Goal: Information Seeking & Learning: Learn about a topic

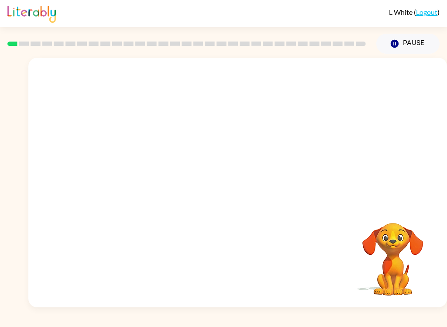
click at [350, 83] on video "Your browser must support playing .mp4 files to use Literably. Please try using…" at bounding box center [237, 131] width 419 height 147
click at [350, 81] on video "Your browser must support playing .mp4 files to use Literably. Please try using…" at bounding box center [237, 131] width 419 height 147
click at [249, 197] on button "button" at bounding box center [238, 187] width 56 height 32
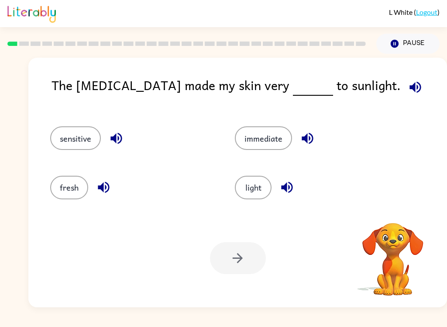
click at [82, 247] on div "Your browser must support playing .mp4 files to use Literably. Please try using…" at bounding box center [237, 258] width 419 height 98
click at [69, 145] on button "sensitive" at bounding box center [75, 138] width 51 height 24
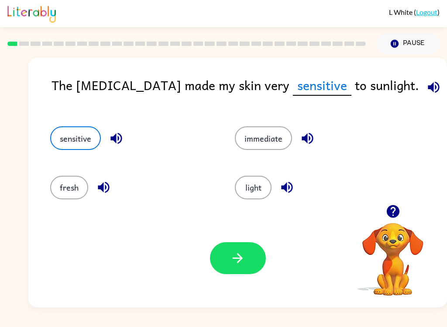
click at [222, 258] on button "button" at bounding box center [238, 258] width 56 height 32
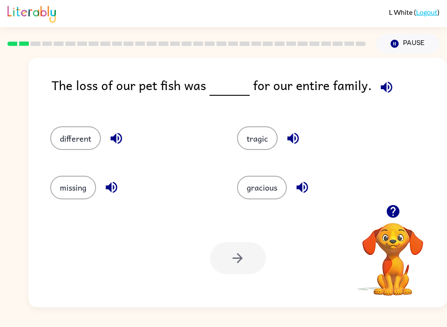
click at [385, 84] on icon "button" at bounding box center [386, 86] width 11 height 11
click at [112, 134] on icon "button" at bounding box center [116, 138] width 15 height 15
click at [396, 78] on div "The loss of our pet fish was for our entire family." at bounding box center [250, 92] width 396 height 34
click at [385, 85] on icon "button" at bounding box center [386, 87] width 15 height 15
click at [379, 93] on icon "button" at bounding box center [386, 87] width 15 height 15
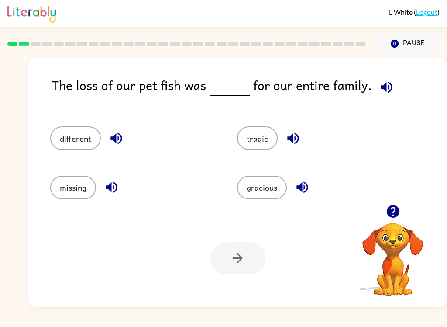
click at [110, 189] on icon "button" at bounding box center [111, 187] width 11 height 11
click at [114, 138] on icon "button" at bounding box center [116, 138] width 11 height 11
click at [292, 137] on icon "button" at bounding box center [292, 138] width 11 height 11
click at [301, 189] on icon "button" at bounding box center [302, 187] width 11 height 11
click at [262, 138] on button "tragic" at bounding box center [257, 138] width 41 height 24
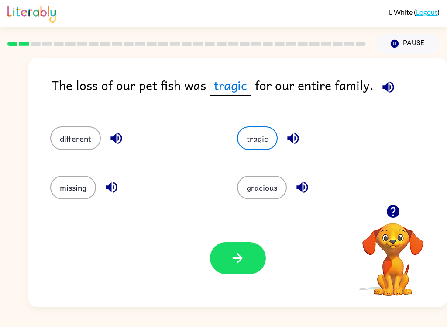
click at [225, 252] on button "button" at bounding box center [238, 258] width 56 height 32
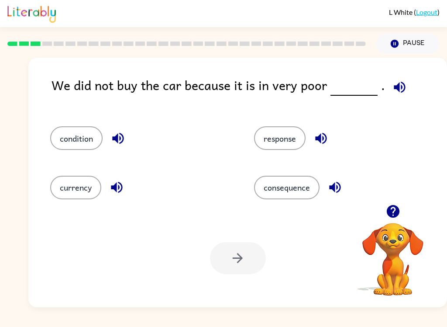
click at [392, 85] on icon "button" at bounding box center [399, 87] width 15 height 15
click at [396, 86] on icon "button" at bounding box center [399, 86] width 11 height 11
click at [122, 141] on icon "button" at bounding box center [118, 138] width 15 height 15
click at [116, 143] on icon "button" at bounding box center [118, 138] width 15 height 15
click at [118, 138] on icon "button" at bounding box center [117, 138] width 11 height 11
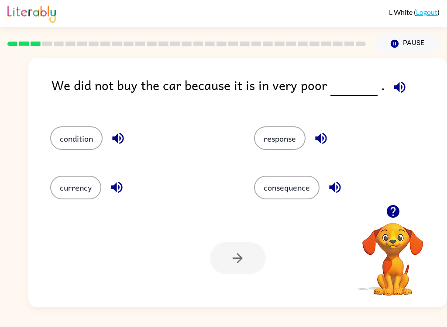
click at [118, 135] on icon "button" at bounding box center [117, 138] width 11 height 11
click at [123, 189] on icon "button" at bounding box center [116, 187] width 15 height 15
click at [321, 137] on icon "button" at bounding box center [320, 138] width 11 height 11
click at [338, 187] on icon "button" at bounding box center [334, 187] width 11 height 11
click at [80, 136] on button "condition" at bounding box center [76, 138] width 52 height 24
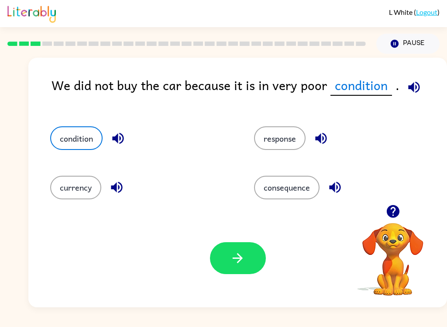
click at [247, 249] on button "button" at bounding box center [238, 258] width 56 height 32
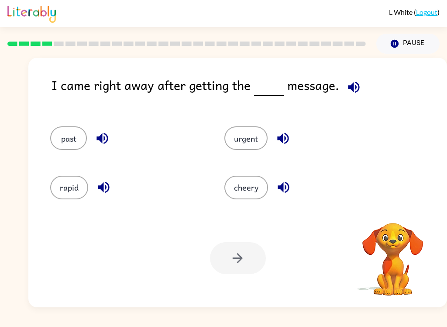
click at [348, 87] on icon "button" at bounding box center [353, 86] width 11 height 11
click at [107, 127] on div "past" at bounding box center [127, 138] width 154 height 24
click at [104, 138] on icon "button" at bounding box center [102, 138] width 11 height 11
click at [104, 193] on icon "button" at bounding box center [103, 187] width 15 height 15
click at [281, 140] on icon "button" at bounding box center [282, 138] width 11 height 11
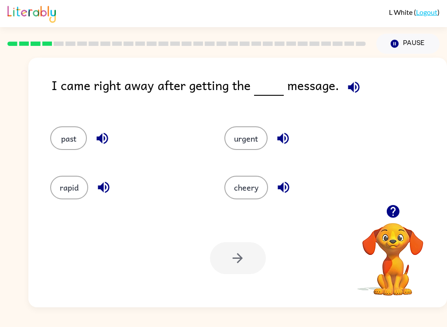
click at [279, 191] on icon "button" at bounding box center [283, 187] width 15 height 15
click at [351, 91] on icon "button" at bounding box center [353, 86] width 11 height 11
click at [251, 140] on button "urgent" at bounding box center [246, 138] width 43 height 24
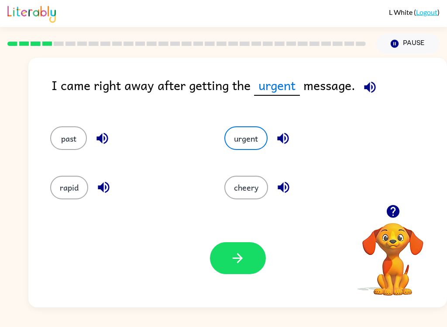
click at [232, 263] on icon "button" at bounding box center [237, 257] width 15 height 15
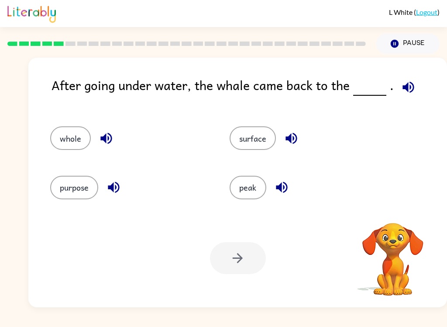
click at [408, 88] on icon "button" at bounding box center [408, 86] width 11 height 11
click at [103, 141] on icon "button" at bounding box center [106, 138] width 15 height 15
click at [111, 192] on icon "button" at bounding box center [113, 187] width 15 height 15
click at [277, 195] on icon "button" at bounding box center [281, 187] width 15 height 15
click at [291, 142] on icon "button" at bounding box center [291, 138] width 11 height 11
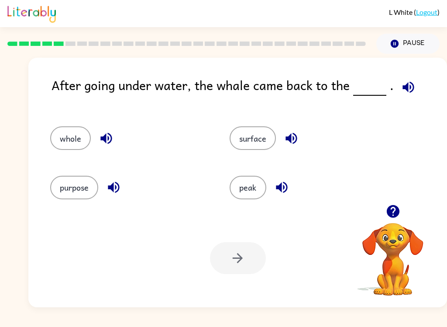
click at [262, 143] on button "surface" at bounding box center [253, 138] width 46 height 24
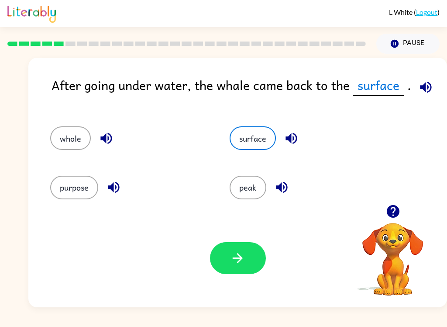
click at [248, 261] on button "button" at bounding box center [238, 258] width 56 height 32
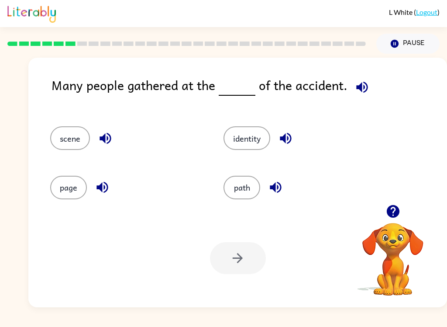
click at [356, 90] on icon "button" at bounding box center [362, 87] width 15 height 15
click at [108, 140] on icon "button" at bounding box center [105, 138] width 11 height 11
click at [106, 191] on icon "button" at bounding box center [102, 187] width 11 height 11
click at [274, 186] on icon "button" at bounding box center [275, 187] width 11 height 11
click at [288, 138] on icon "button" at bounding box center [285, 138] width 15 height 15
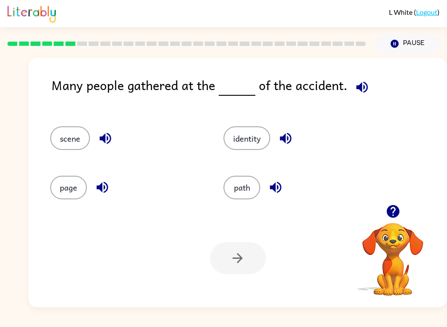
click at [64, 131] on button "scene" at bounding box center [70, 138] width 40 height 24
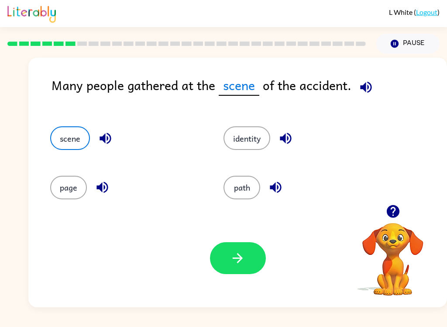
click at [368, 94] on icon "button" at bounding box center [366, 87] width 15 height 15
click at [225, 249] on button "button" at bounding box center [238, 258] width 56 height 32
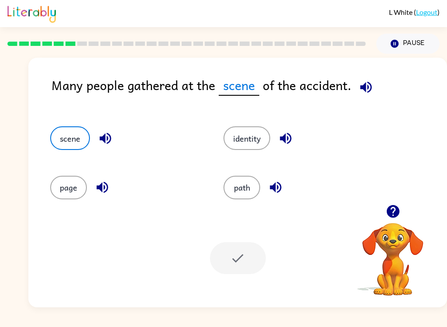
click at [80, 135] on button "scene" at bounding box center [70, 138] width 40 height 24
click at [247, 259] on div at bounding box center [238, 258] width 56 height 32
click at [104, 138] on icon "button" at bounding box center [105, 138] width 11 height 11
click at [111, 189] on button "button" at bounding box center [102, 187] width 22 height 22
click at [271, 193] on icon "button" at bounding box center [275, 187] width 15 height 15
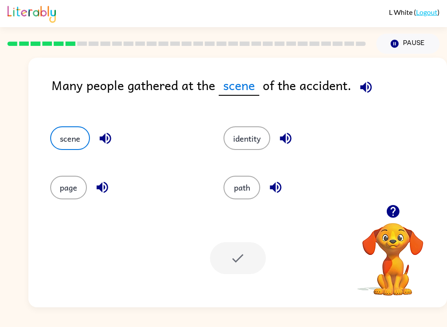
click at [291, 143] on icon "button" at bounding box center [285, 138] width 11 height 11
click at [69, 135] on button "scene" at bounding box center [70, 138] width 40 height 24
click at [64, 141] on button "scene" at bounding box center [70, 138] width 40 height 24
click at [250, 262] on div at bounding box center [238, 258] width 56 height 32
click at [250, 270] on div at bounding box center [238, 258] width 56 height 32
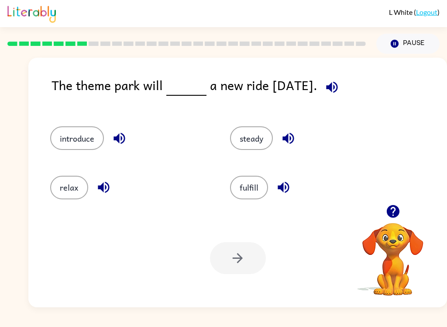
click at [335, 93] on icon "button" at bounding box center [332, 87] width 15 height 15
click at [111, 140] on button "button" at bounding box center [119, 138] width 22 height 22
click at [104, 184] on icon "button" at bounding box center [103, 187] width 15 height 15
click at [290, 138] on icon "button" at bounding box center [288, 138] width 15 height 15
click at [286, 191] on icon "button" at bounding box center [283, 187] width 15 height 15
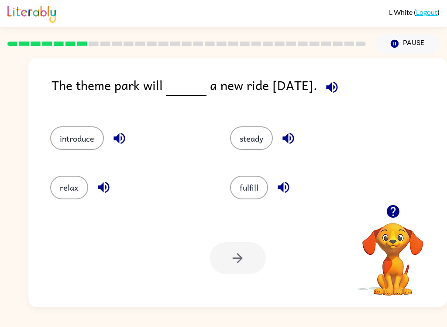
click at [69, 132] on button "introduce" at bounding box center [77, 138] width 54 height 24
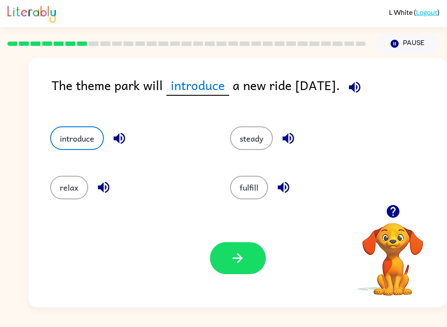
click at [248, 260] on button "button" at bounding box center [238, 258] width 56 height 32
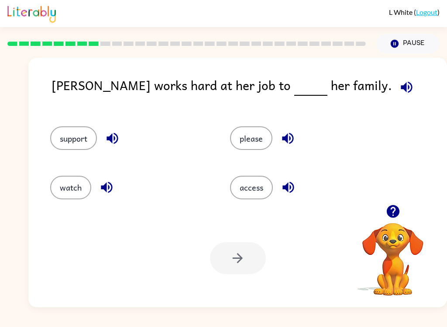
click at [401, 92] on icon "button" at bounding box center [406, 86] width 11 height 11
click at [112, 140] on icon "button" at bounding box center [112, 138] width 11 height 11
click at [105, 189] on icon "button" at bounding box center [106, 187] width 11 height 11
click at [288, 139] on icon "button" at bounding box center [287, 138] width 11 height 11
click at [293, 191] on icon "button" at bounding box center [288, 187] width 11 height 11
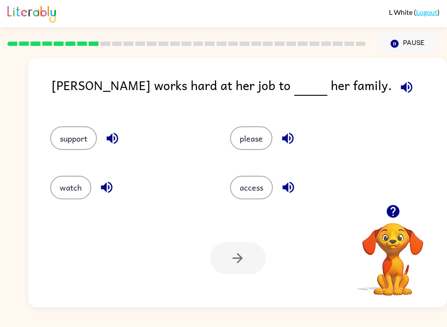
click at [79, 138] on button "support" at bounding box center [73, 138] width 47 height 24
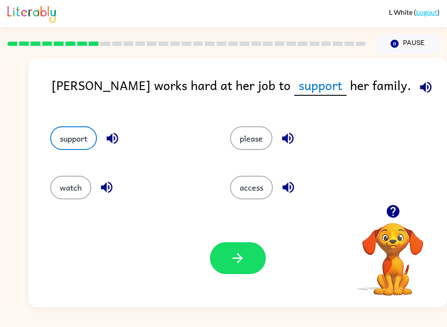
click at [252, 264] on button "button" at bounding box center [238, 258] width 56 height 32
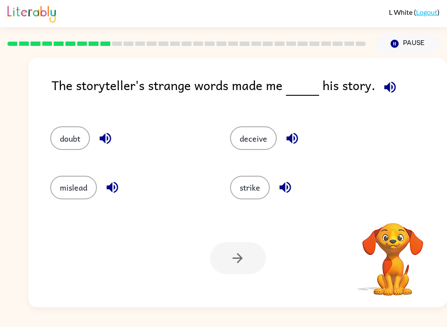
click at [392, 94] on icon "button" at bounding box center [390, 87] width 15 height 15
click at [102, 138] on icon "button" at bounding box center [105, 138] width 11 height 11
click at [116, 190] on icon "button" at bounding box center [112, 187] width 15 height 15
click at [289, 142] on icon "button" at bounding box center [292, 138] width 15 height 15
click at [287, 192] on icon "button" at bounding box center [285, 187] width 11 height 11
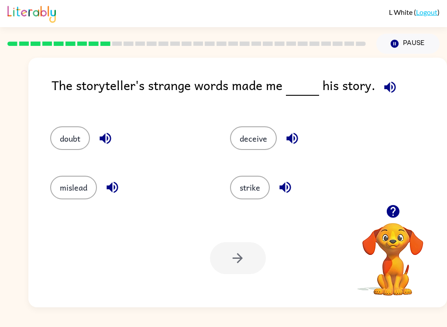
click at [97, 145] on button "button" at bounding box center [105, 138] width 22 height 22
click at [117, 191] on icon "button" at bounding box center [112, 187] width 11 height 11
click at [80, 144] on button "doubt" at bounding box center [70, 138] width 40 height 24
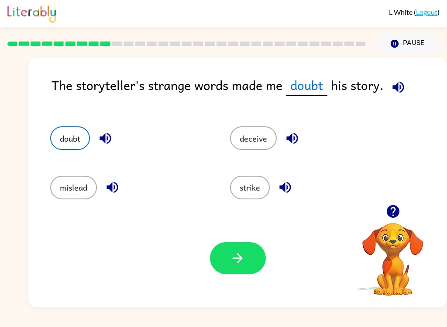
click at [402, 88] on icon "button" at bounding box center [398, 87] width 15 height 15
click at [107, 139] on icon "button" at bounding box center [105, 138] width 15 height 15
click at [244, 256] on icon "button" at bounding box center [237, 257] width 15 height 15
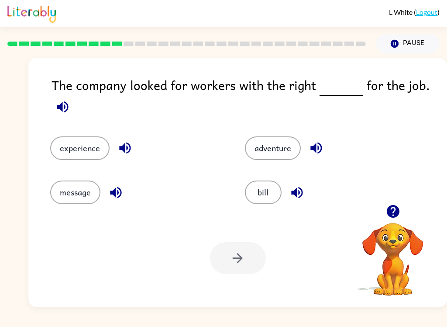
click at [62, 105] on icon "button" at bounding box center [62, 106] width 11 height 11
click at [128, 145] on icon "button" at bounding box center [124, 147] width 11 height 11
click at [124, 194] on icon "button" at bounding box center [115, 192] width 15 height 15
click at [301, 187] on icon "button" at bounding box center [297, 192] width 15 height 15
click at [322, 152] on icon "button" at bounding box center [316, 147] width 15 height 15
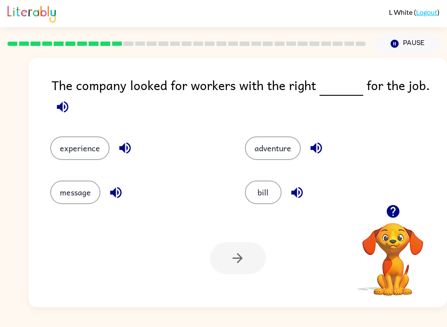
click at [75, 146] on button "experience" at bounding box center [79, 148] width 59 height 24
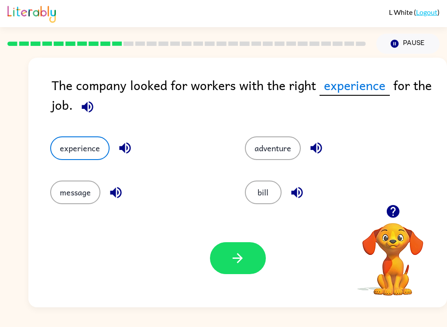
click at [262, 255] on button "button" at bounding box center [238, 258] width 56 height 32
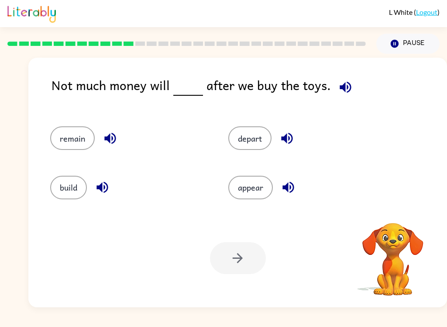
click at [342, 96] on button "button" at bounding box center [346, 87] width 22 height 22
click at [340, 86] on icon "button" at bounding box center [345, 86] width 11 height 11
click at [114, 142] on icon "button" at bounding box center [110, 138] width 15 height 15
click at [104, 195] on icon "button" at bounding box center [102, 187] width 15 height 15
click at [288, 135] on icon "button" at bounding box center [287, 138] width 15 height 15
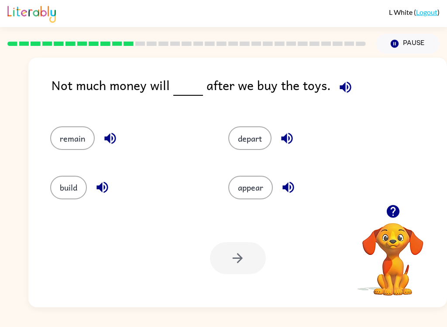
click at [290, 188] on icon "button" at bounding box center [288, 187] width 11 height 11
click at [74, 134] on button "remain" at bounding box center [72, 138] width 45 height 24
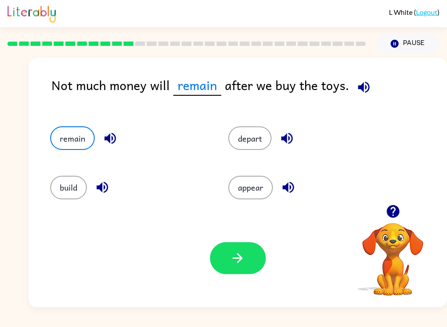
click at [250, 255] on button "button" at bounding box center [238, 258] width 56 height 32
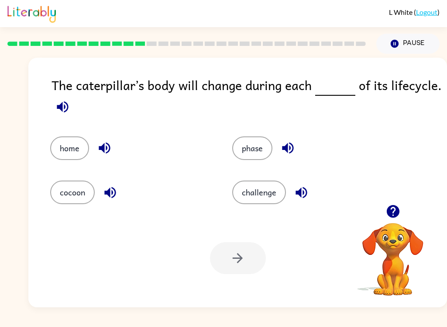
click at [72, 109] on button "button" at bounding box center [63, 107] width 22 height 22
click at [62, 101] on icon "button" at bounding box center [62, 106] width 15 height 15
click at [59, 106] on icon "button" at bounding box center [62, 106] width 15 height 15
click at [71, 96] on span at bounding box center [63, 105] width 22 height 20
click at [61, 116] on button "button" at bounding box center [63, 107] width 22 height 22
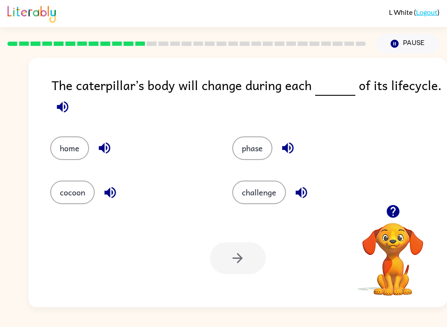
click at [61, 110] on icon "button" at bounding box center [62, 106] width 11 height 11
click at [110, 137] on div "home" at bounding box center [131, 148] width 162 height 24
click at [108, 144] on icon "button" at bounding box center [104, 147] width 15 height 15
click at [112, 193] on icon "button" at bounding box center [109, 192] width 11 height 11
click at [285, 145] on icon "button" at bounding box center [287, 147] width 15 height 15
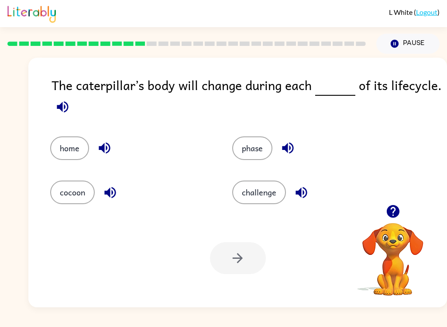
click at [284, 145] on icon "button" at bounding box center [287, 147] width 15 height 15
click at [291, 141] on icon "button" at bounding box center [287, 147] width 15 height 15
click at [291, 147] on icon "button" at bounding box center [287, 147] width 11 height 11
click at [305, 191] on icon "button" at bounding box center [301, 192] width 15 height 15
click at [73, 190] on button "cocoon" at bounding box center [72, 192] width 45 height 24
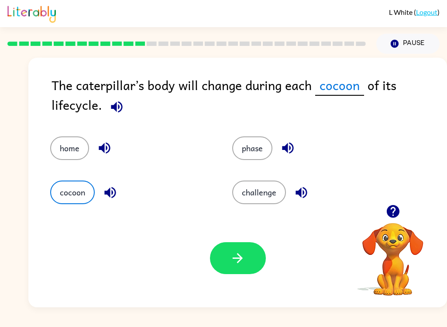
click at [249, 263] on button "button" at bounding box center [238, 258] width 56 height 32
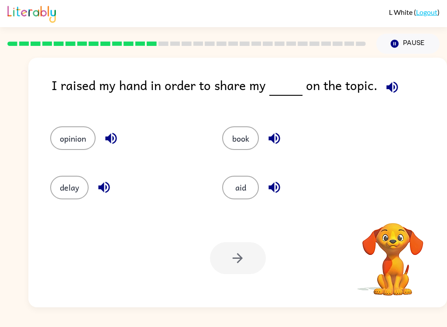
click at [388, 87] on icon "button" at bounding box center [392, 86] width 11 height 11
click at [109, 135] on icon "button" at bounding box center [111, 138] width 15 height 15
click at [398, 87] on button "button" at bounding box center [392, 87] width 22 height 22
click at [391, 88] on icon "button" at bounding box center [392, 86] width 11 height 11
click at [397, 94] on button "button" at bounding box center [392, 87] width 22 height 22
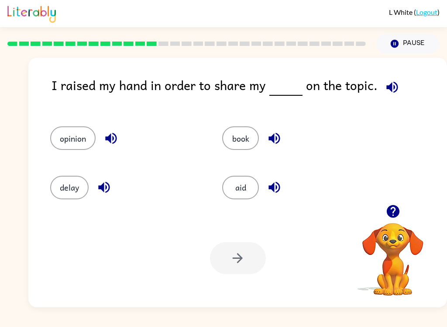
click at [387, 87] on icon "button" at bounding box center [392, 86] width 11 height 11
click at [391, 85] on icon "button" at bounding box center [392, 87] width 15 height 15
click at [109, 132] on icon "button" at bounding box center [111, 138] width 15 height 15
click at [104, 190] on icon "button" at bounding box center [103, 187] width 11 height 11
click at [280, 134] on icon "button" at bounding box center [274, 138] width 15 height 15
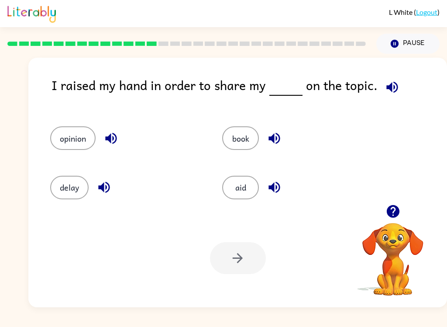
click at [277, 190] on icon "button" at bounding box center [274, 187] width 15 height 15
click at [78, 142] on button "opinion" at bounding box center [72, 138] width 45 height 24
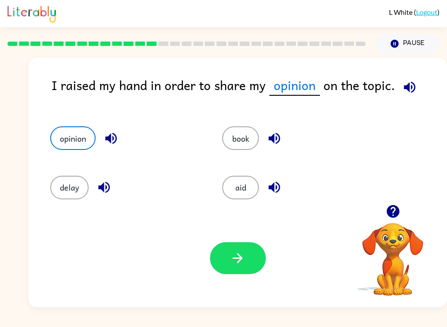
click at [247, 261] on button "button" at bounding box center [238, 258] width 56 height 32
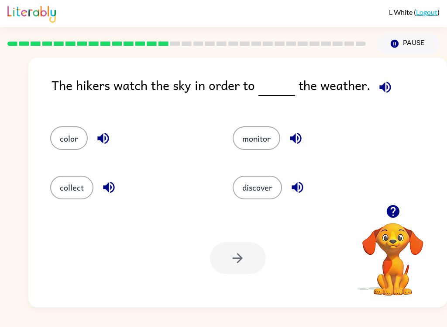
click at [386, 92] on icon "button" at bounding box center [385, 86] width 11 height 11
click at [96, 140] on icon "button" at bounding box center [103, 138] width 15 height 15
click at [112, 192] on icon "button" at bounding box center [108, 187] width 11 height 11
click at [294, 138] on icon "button" at bounding box center [295, 138] width 11 height 11
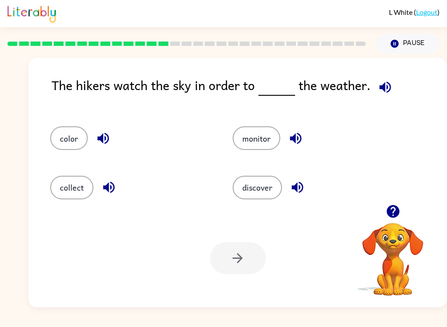
click at [291, 137] on icon "button" at bounding box center [295, 138] width 11 height 11
click at [298, 189] on icon "button" at bounding box center [297, 187] width 11 height 11
click at [302, 185] on icon "button" at bounding box center [297, 187] width 11 height 11
click at [301, 185] on icon "button" at bounding box center [297, 187] width 15 height 15
click at [299, 190] on icon "button" at bounding box center [297, 187] width 15 height 15
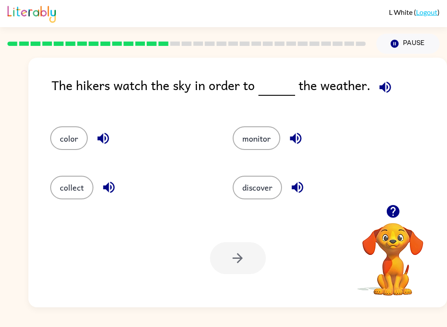
click at [389, 91] on icon "button" at bounding box center [385, 87] width 15 height 15
click at [270, 191] on button "discover" at bounding box center [257, 188] width 49 height 24
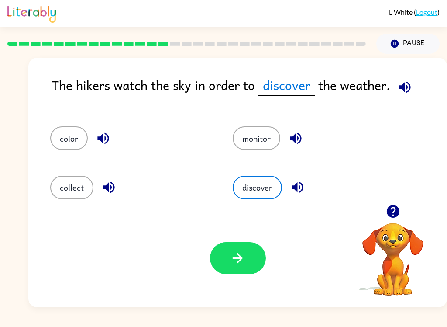
click at [242, 260] on icon "button" at bounding box center [238, 258] width 10 height 10
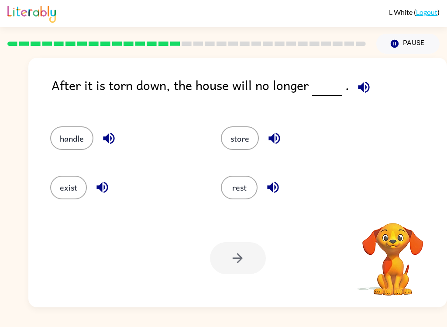
click at [360, 86] on icon "button" at bounding box center [363, 86] width 11 height 11
click at [103, 138] on icon "button" at bounding box center [108, 138] width 15 height 15
click at [104, 188] on icon "button" at bounding box center [102, 187] width 15 height 15
click at [274, 138] on icon "button" at bounding box center [274, 138] width 11 height 11
click at [277, 184] on icon "button" at bounding box center [272, 187] width 11 height 11
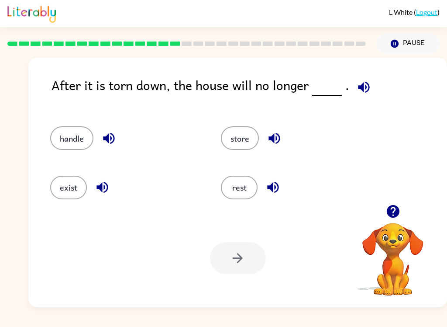
click at [66, 188] on button "exist" at bounding box center [68, 188] width 37 height 24
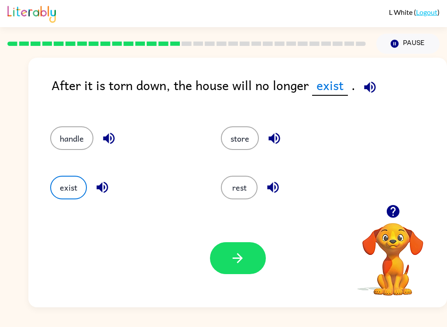
click at [251, 255] on button "button" at bounding box center [238, 258] width 56 height 32
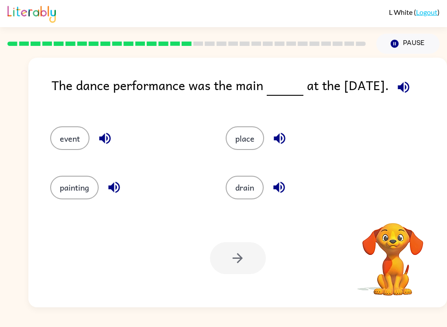
click at [407, 86] on icon "button" at bounding box center [403, 87] width 15 height 15
click at [107, 138] on icon "button" at bounding box center [104, 138] width 11 height 11
click at [118, 190] on icon "button" at bounding box center [114, 187] width 15 height 15
click at [282, 140] on icon "button" at bounding box center [279, 138] width 11 height 11
click at [284, 190] on icon "button" at bounding box center [279, 187] width 15 height 15
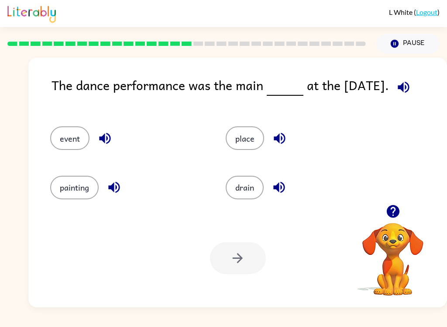
click at [97, 117] on div "event" at bounding box center [122, 134] width 176 height 49
click at [74, 143] on button "event" at bounding box center [69, 138] width 39 height 24
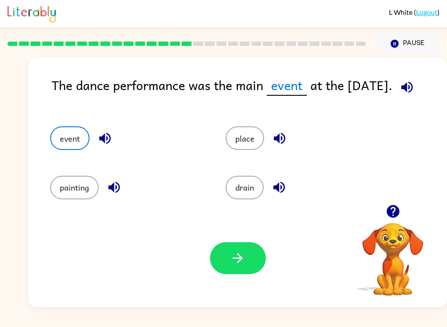
click at [257, 270] on button "button" at bounding box center [238, 258] width 56 height 32
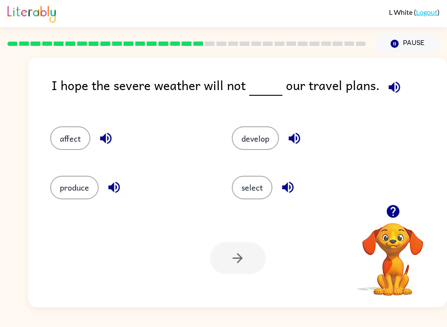
click at [392, 87] on icon "button" at bounding box center [394, 86] width 11 height 11
click at [100, 134] on icon "button" at bounding box center [105, 138] width 15 height 15
click at [118, 187] on icon "button" at bounding box center [114, 187] width 15 height 15
click at [293, 142] on icon "button" at bounding box center [294, 138] width 15 height 15
click at [292, 190] on icon "button" at bounding box center [287, 187] width 15 height 15
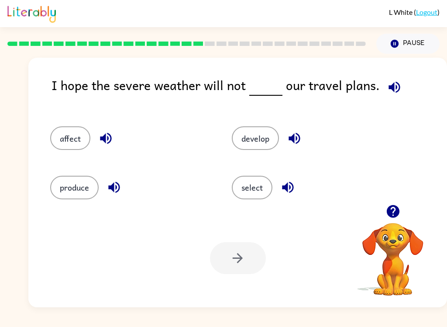
click at [104, 139] on icon "button" at bounding box center [105, 138] width 11 height 11
click at [80, 138] on button "affect" at bounding box center [70, 138] width 40 height 24
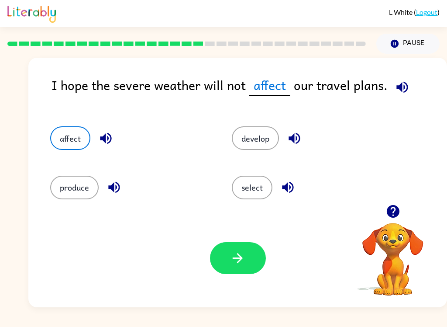
click at [240, 270] on button "button" at bounding box center [238, 258] width 56 height 32
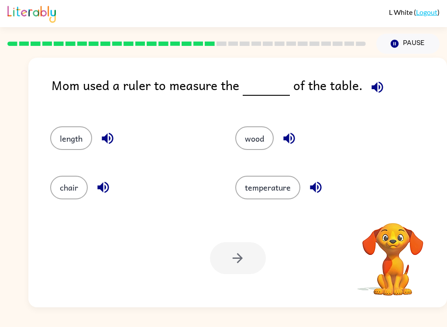
click at [375, 93] on icon "button" at bounding box center [377, 87] width 15 height 15
click at [107, 142] on icon "button" at bounding box center [107, 138] width 11 height 11
click at [105, 190] on icon "button" at bounding box center [102, 187] width 11 height 11
click at [284, 140] on icon "button" at bounding box center [289, 138] width 15 height 15
click at [319, 187] on icon "button" at bounding box center [315, 187] width 11 height 11
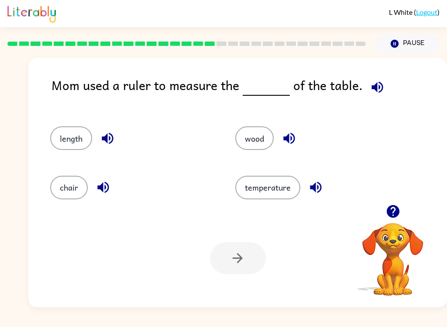
click at [78, 144] on button "length" at bounding box center [71, 138] width 42 height 24
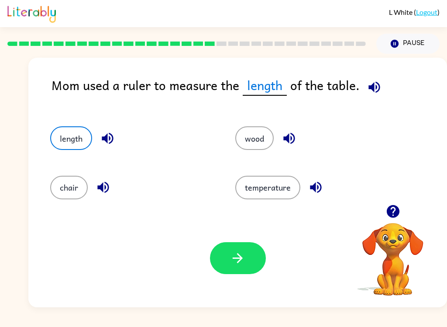
click at [246, 260] on button "button" at bounding box center [238, 258] width 56 height 32
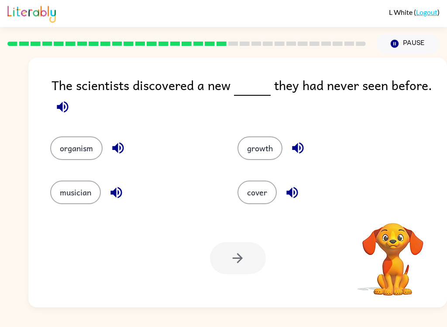
click at [66, 107] on icon "button" at bounding box center [62, 106] width 15 height 15
click at [62, 109] on icon "button" at bounding box center [62, 106] width 11 height 11
click at [110, 148] on button "button" at bounding box center [118, 148] width 22 height 22
click at [114, 197] on icon "button" at bounding box center [116, 192] width 15 height 15
click at [298, 149] on icon "button" at bounding box center [298, 147] width 15 height 15
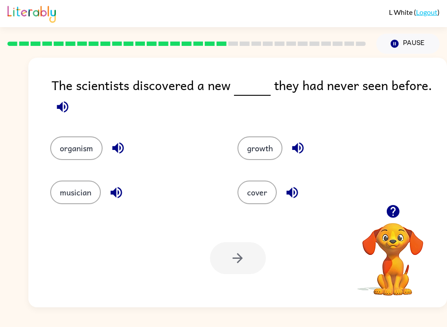
click at [292, 197] on icon "button" at bounding box center [292, 192] width 11 height 11
click at [115, 187] on icon "button" at bounding box center [116, 192] width 15 height 15
click at [127, 147] on button "button" at bounding box center [118, 148] width 22 height 22
click at [301, 143] on icon "button" at bounding box center [298, 147] width 15 height 15
click at [298, 193] on icon "button" at bounding box center [292, 192] width 11 height 11
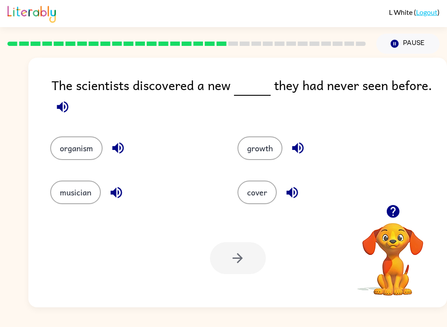
click at [277, 142] on button "growth" at bounding box center [260, 148] width 45 height 24
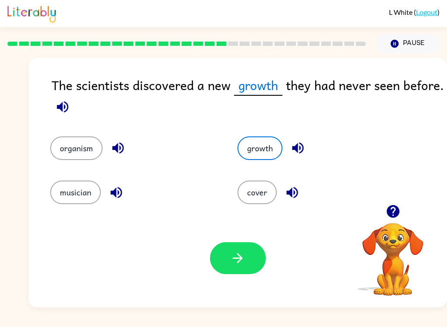
click at [118, 190] on icon "button" at bounding box center [116, 192] width 15 height 15
click at [270, 147] on button "growth" at bounding box center [260, 148] width 45 height 24
click at [274, 151] on button "growth" at bounding box center [260, 148] width 45 height 24
click at [314, 118] on div "The scientists discovered a new growth they had never seen before." at bounding box center [250, 97] width 396 height 44
click at [308, 128] on div "growth" at bounding box center [314, 142] width 187 height 44
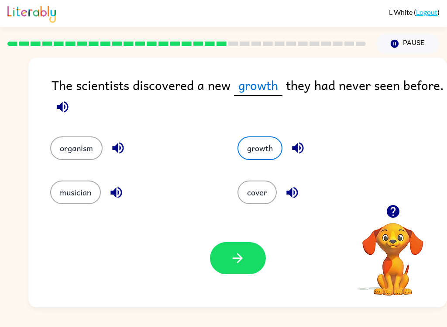
click at [80, 141] on button "organism" at bounding box center [76, 148] width 52 height 24
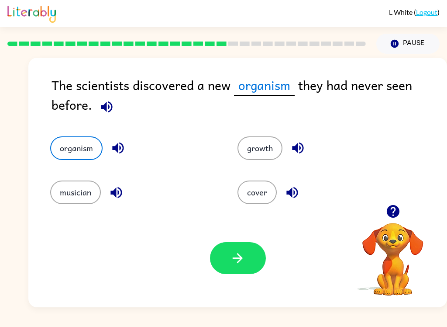
click at [79, 198] on button "musician" at bounding box center [75, 192] width 51 height 24
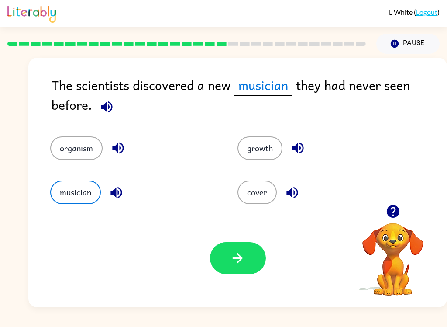
click at [263, 195] on button "cover" at bounding box center [257, 192] width 39 height 24
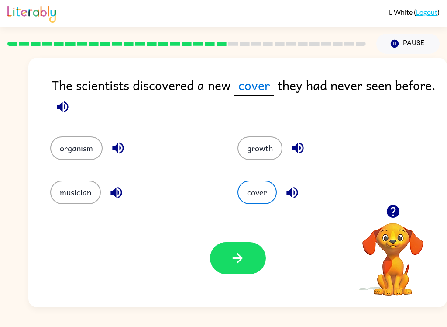
click at [267, 155] on button "growth" at bounding box center [260, 148] width 45 height 24
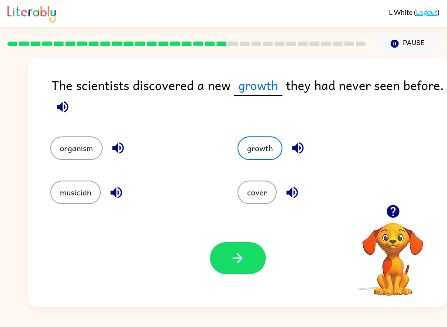
click at [239, 269] on button "button" at bounding box center [238, 258] width 56 height 32
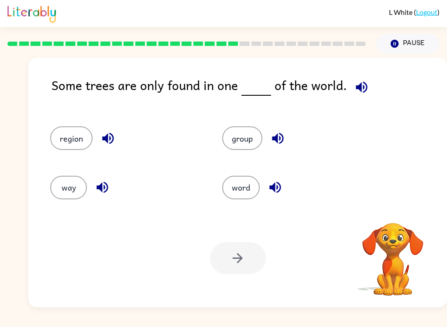
click at [356, 90] on icon "button" at bounding box center [361, 86] width 11 height 11
click at [105, 138] on icon "button" at bounding box center [107, 138] width 11 height 11
click at [101, 189] on icon "button" at bounding box center [102, 187] width 11 height 11
click at [277, 137] on icon "button" at bounding box center [277, 138] width 11 height 11
click at [276, 188] on icon "button" at bounding box center [275, 187] width 15 height 15
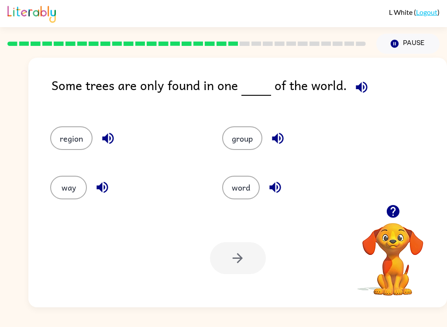
click at [243, 136] on button "group" at bounding box center [242, 138] width 40 height 24
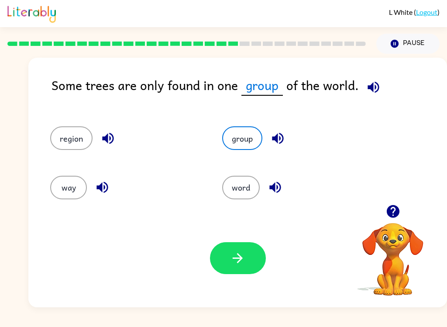
click at [108, 137] on icon "button" at bounding box center [107, 138] width 15 height 15
click at [100, 180] on icon "button" at bounding box center [102, 187] width 15 height 15
click at [279, 188] on icon "button" at bounding box center [275, 187] width 15 height 15
click at [281, 132] on icon "button" at bounding box center [277, 138] width 15 height 15
click at [257, 258] on button "button" at bounding box center [238, 258] width 56 height 32
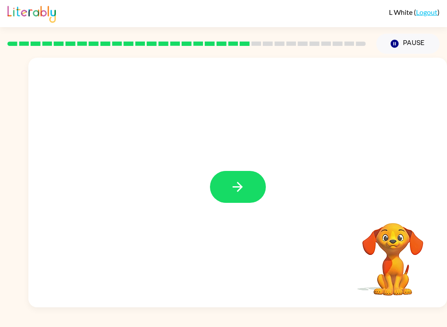
click at [248, 187] on button "button" at bounding box center [238, 187] width 56 height 32
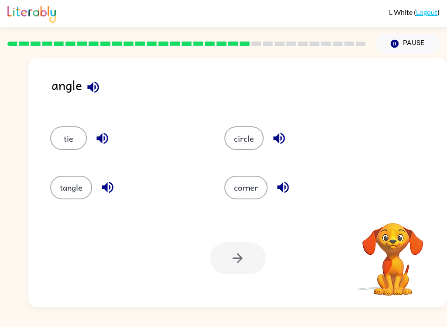
click at [95, 85] on icon "button" at bounding box center [93, 87] width 15 height 15
click at [105, 138] on icon "button" at bounding box center [102, 138] width 11 height 11
click at [105, 190] on icon "button" at bounding box center [107, 187] width 11 height 11
click at [278, 142] on icon "button" at bounding box center [279, 138] width 11 height 11
click at [286, 183] on icon "button" at bounding box center [282, 187] width 11 height 11
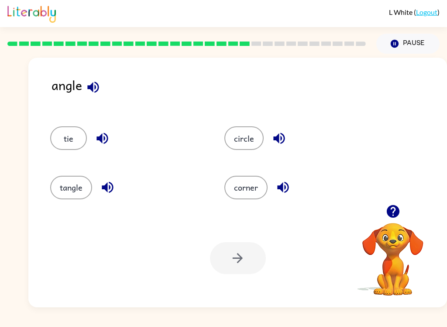
click at [251, 139] on button "circle" at bounding box center [244, 138] width 39 height 24
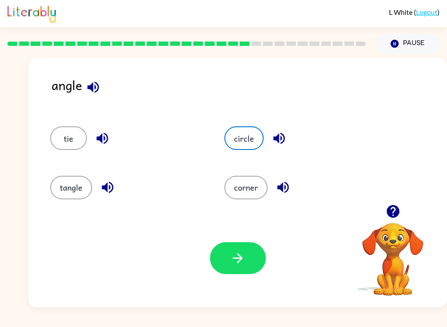
click at [247, 259] on button "button" at bounding box center [238, 258] width 56 height 32
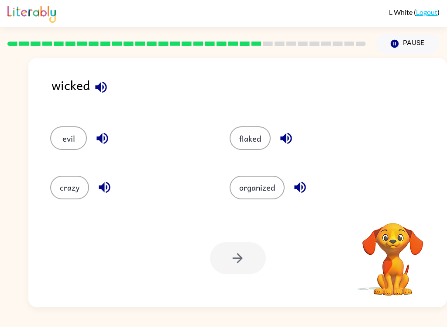
click at [101, 89] on icon "button" at bounding box center [100, 86] width 11 height 11
click at [106, 138] on icon "button" at bounding box center [102, 138] width 15 height 15
click at [104, 186] on icon "button" at bounding box center [104, 187] width 11 height 11
click at [285, 140] on icon "button" at bounding box center [285, 138] width 11 height 11
click at [301, 184] on icon "button" at bounding box center [300, 187] width 15 height 15
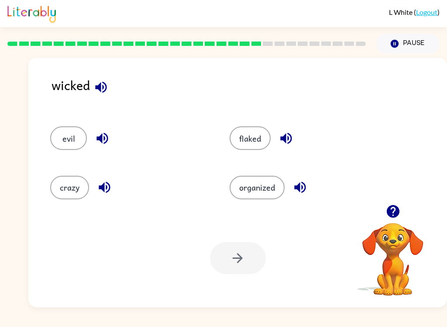
click at [71, 149] on button "evil" at bounding box center [68, 138] width 37 height 24
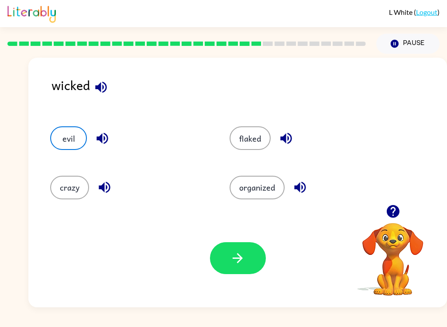
click at [239, 257] on icon "button" at bounding box center [237, 257] width 15 height 15
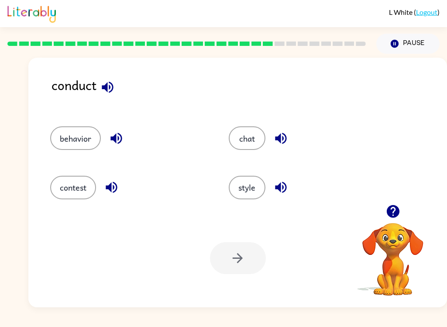
click at [112, 87] on icon "button" at bounding box center [107, 87] width 15 height 15
click at [117, 139] on icon "button" at bounding box center [116, 138] width 15 height 15
click at [108, 87] on icon "button" at bounding box center [107, 86] width 11 height 11
click at [117, 138] on icon "button" at bounding box center [116, 138] width 15 height 15
click at [112, 187] on icon "button" at bounding box center [111, 187] width 15 height 15
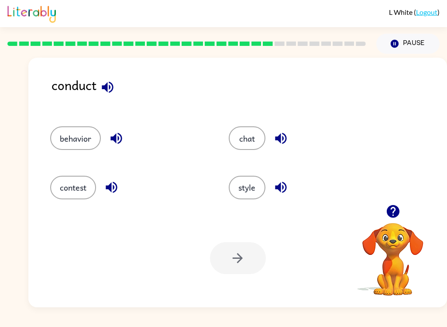
click at [276, 135] on icon "button" at bounding box center [281, 138] width 15 height 15
click at [282, 166] on div "style" at bounding box center [301, 183] width 179 height 49
click at [280, 188] on icon "button" at bounding box center [280, 187] width 11 height 11
click at [115, 190] on icon "button" at bounding box center [111, 187] width 15 height 15
click at [111, 191] on icon "button" at bounding box center [111, 187] width 11 height 11
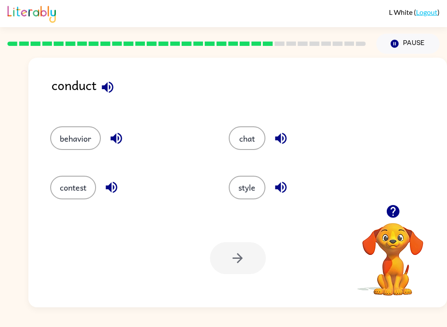
click at [111, 192] on icon "button" at bounding box center [111, 187] width 15 height 15
click at [109, 190] on icon "button" at bounding box center [111, 187] width 11 height 11
click at [105, 189] on icon "button" at bounding box center [111, 187] width 15 height 15
click at [115, 141] on icon "button" at bounding box center [116, 138] width 11 height 11
click at [187, 309] on div "[PERSON_NAME] ( Logout ) Pause Pause conduct behavior chat contest style Your b…" at bounding box center [223, 163] width 447 height 327
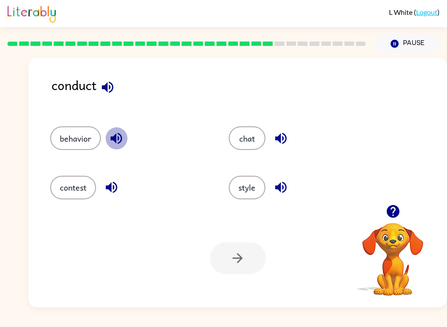
click at [120, 135] on icon "button" at bounding box center [116, 138] width 11 height 11
click at [78, 187] on button "contest" at bounding box center [73, 188] width 46 height 24
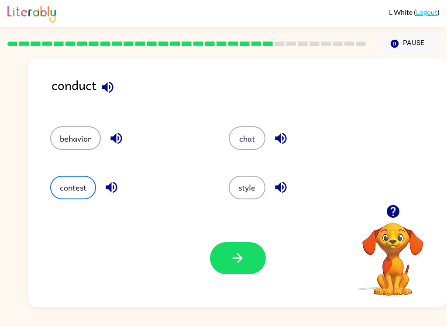
click at [275, 140] on icon "button" at bounding box center [281, 138] width 15 height 15
click at [110, 91] on icon "button" at bounding box center [107, 87] width 15 height 15
click at [112, 70] on div "conduct behavior chat contest style Your browser must support playing .mp4 file…" at bounding box center [237, 182] width 419 height 249
click at [106, 95] on icon "button" at bounding box center [107, 87] width 15 height 15
click at [106, 91] on icon "button" at bounding box center [107, 87] width 15 height 15
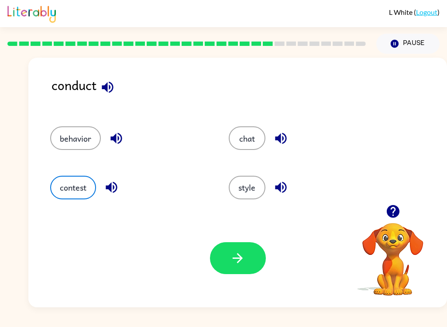
click at [109, 188] on icon "button" at bounding box center [111, 187] width 11 height 11
click at [118, 135] on icon "button" at bounding box center [116, 138] width 11 height 11
click at [235, 246] on button "button" at bounding box center [238, 258] width 56 height 32
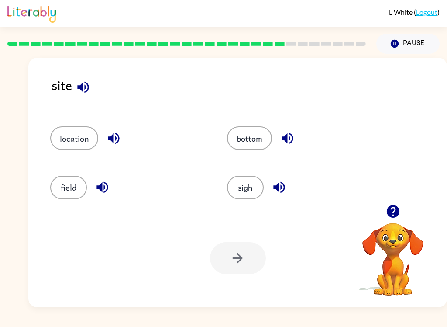
click at [83, 87] on icon "button" at bounding box center [83, 87] width 15 height 15
click at [115, 139] on icon "button" at bounding box center [113, 138] width 15 height 15
click at [102, 186] on icon "button" at bounding box center [102, 187] width 11 height 11
click at [283, 136] on icon "button" at bounding box center [287, 138] width 15 height 15
click at [274, 187] on icon "button" at bounding box center [279, 187] width 11 height 11
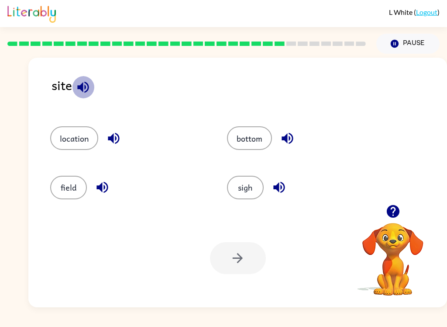
click at [80, 90] on icon "button" at bounding box center [83, 87] width 15 height 15
click at [117, 141] on icon "button" at bounding box center [113, 138] width 15 height 15
click at [64, 149] on button "location" at bounding box center [74, 138] width 48 height 24
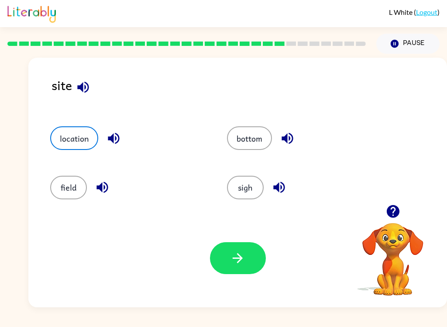
click at [234, 242] on button "button" at bounding box center [238, 258] width 56 height 32
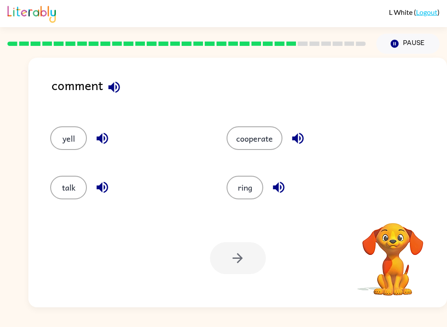
click at [123, 81] on button "button" at bounding box center [114, 87] width 22 height 22
click at [111, 138] on button "button" at bounding box center [102, 138] width 22 height 22
click at [101, 189] on icon "button" at bounding box center [102, 187] width 11 height 11
click at [301, 138] on icon "button" at bounding box center [298, 138] width 15 height 15
click at [282, 192] on icon "button" at bounding box center [278, 187] width 11 height 11
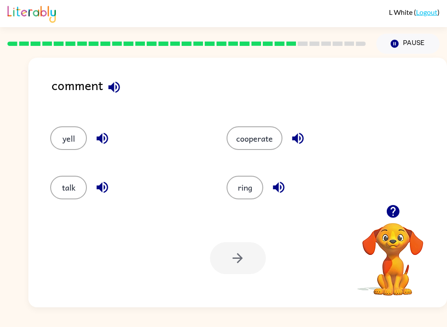
click at [76, 189] on button "talk" at bounding box center [68, 188] width 37 height 24
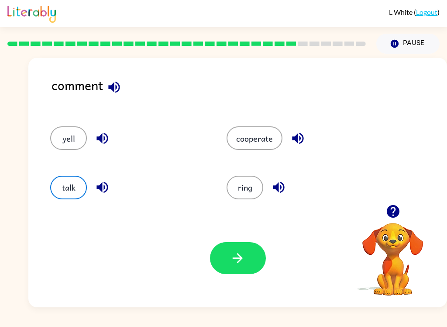
click at [241, 261] on icon "button" at bounding box center [237, 257] width 15 height 15
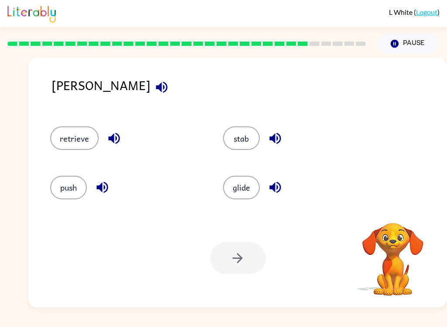
click at [154, 88] on icon "button" at bounding box center [161, 87] width 15 height 15
click at [119, 136] on icon "button" at bounding box center [113, 138] width 11 height 11
click at [101, 187] on icon "button" at bounding box center [102, 187] width 11 height 11
click at [275, 139] on icon "button" at bounding box center [275, 138] width 15 height 15
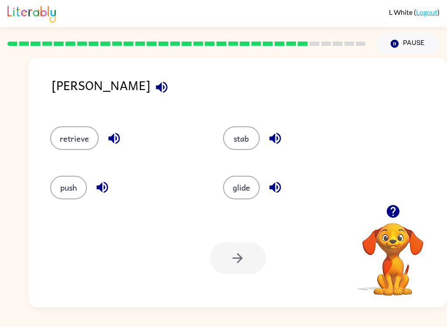
click at [274, 190] on icon "button" at bounding box center [275, 187] width 11 height 11
click at [250, 141] on button "stab" at bounding box center [241, 138] width 37 height 24
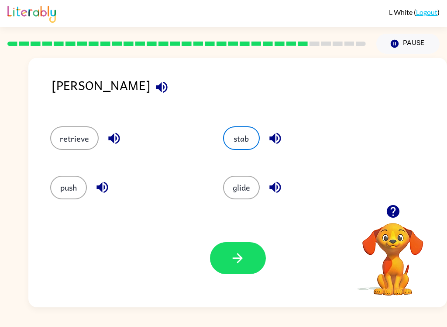
click at [246, 258] on button "button" at bounding box center [238, 258] width 56 height 32
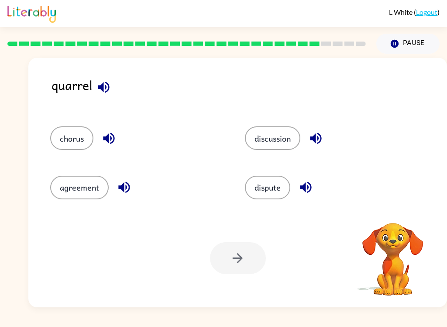
click at [107, 80] on icon "button" at bounding box center [103, 87] width 15 height 15
click at [110, 87] on icon "button" at bounding box center [103, 87] width 15 height 15
click at [113, 140] on icon "button" at bounding box center [108, 138] width 15 height 15
click at [132, 180] on button "button" at bounding box center [124, 187] width 22 height 22
click at [327, 143] on button "button" at bounding box center [316, 138] width 22 height 22
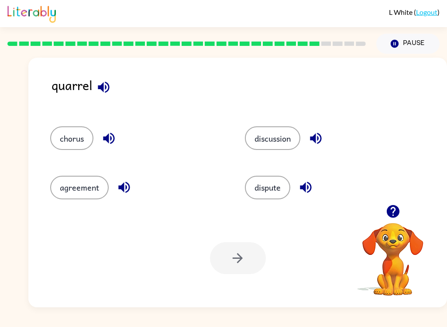
click at [313, 185] on icon "button" at bounding box center [305, 187] width 15 height 15
click at [73, 140] on button "chorus" at bounding box center [71, 138] width 43 height 24
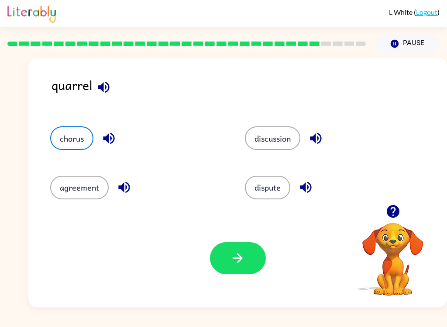
click at [258, 270] on button "button" at bounding box center [238, 258] width 56 height 32
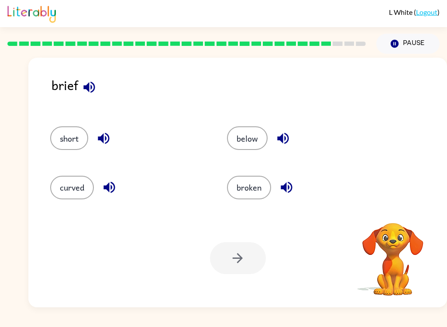
click at [94, 85] on icon "button" at bounding box center [88, 86] width 11 height 11
click at [87, 98] on button "button" at bounding box center [89, 87] width 22 height 22
click at [105, 138] on icon "button" at bounding box center [103, 138] width 15 height 15
click at [104, 190] on icon "button" at bounding box center [109, 187] width 15 height 15
click at [287, 137] on icon "button" at bounding box center [283, 138] width 15 height 15
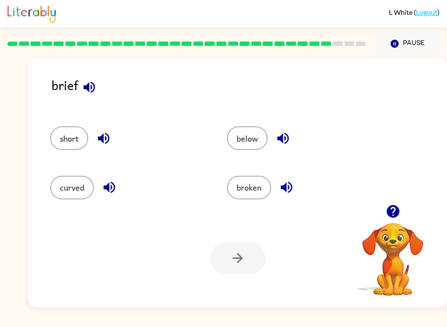
click at [284, 183] on icon "button" at bounding box center [286, 187] width 15 height 15
click at [92, 189] on button "curved" at bounding box center [72, 188] width 44 height 24
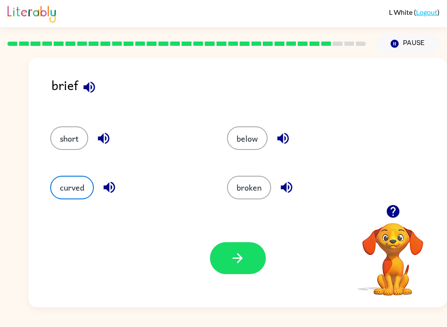
click at [113, 187] on icon "button" at bounding box center [109, 187] width 15 height 15
click at [108, 140] on icon "button" at bounding box center [103, 138] width 15 height 15
click at [290, 129] on div "below" at bounding box center [305, 138] width 157 height 24
click at [69, 195] on button "curved" at bounding box center [72, 188] width 44 height 24
click at [254, 259] on button "button" at bounding box center [238, 258] width 56 height 32
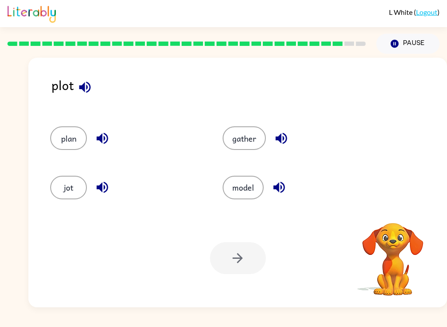
click at [88, 89] on icon "button" at bounding box center [84, 87] width 15 height 15
click at [103, 141] on icon "button" at bounding box center [102, 138] width 15 height 15
click at [102, 185] on icon "button" at bounding box center [102, 187] width 11 height 11
click at [284, 136] on icon "button" at bounding box center [281, 138] width 15 height 15
click at [275, 191] on icon "button" at bounding box center [279, 187] width 15 height 15
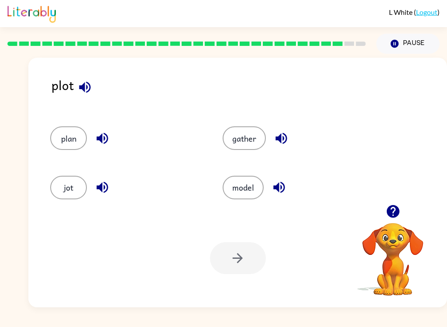
click at [84, 180] on button "jot" at bounding box center [68, 188] width 37 height 24
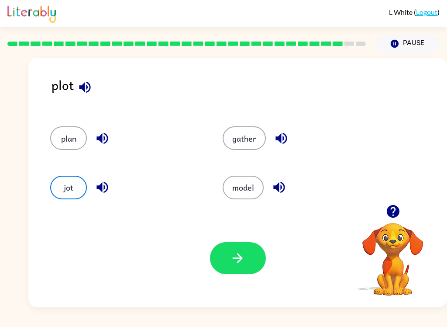
click at [106, 190] on icon "button" at bounding box center [102, 187] width 15 height 15
click at [106, 139] on icon "button" at bounding box center [102, 138] width 15 height 15
click at [73, 141] on button "plan" at bounding box center [68, 138] width 37 height 24
click at [244, 255] on icon "button" at bounding box center [237, 257] width 15 height 15
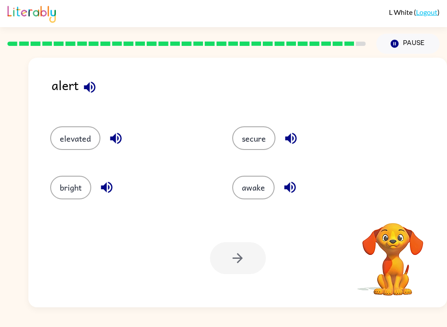
click at [88, 89] on icon "button" at bounding box center [89, 86] width 11 height 11
click at [121, 134] on icon "button" at bounding box center [115, 138] width 15 height 15
click at [106, 189] on icon "button" at bounding box center [106, 187] width 11 height 11
click at [281, 134] on button "button" at bounding box center [291, 138] width 22 height 22
click at [292, 185] on icon "button" at bounding box center [290, 187] width 15 height 15
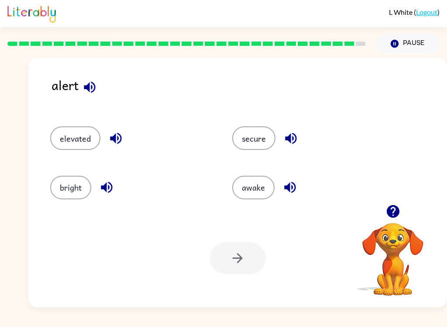
click at [88, 80] on icon "button" at bounding box center [89, 87] width 15 height 15
click at [99, 86] on button "button" at bounding box center [90, 87] width 22 height 22
click at [291, 138] on icon "button" at bounding box center [291, 138] width 15 height 15
click at [263, 140] on button "secure" at bounding box center [253, 138] width 43 height 24
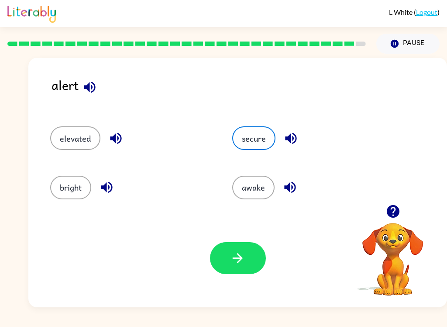
click at [245, 269] on button "button" at bounding box center [238, 258] width 56 height 32
